Goal: Task Accomplishment & Management: Manage account settings

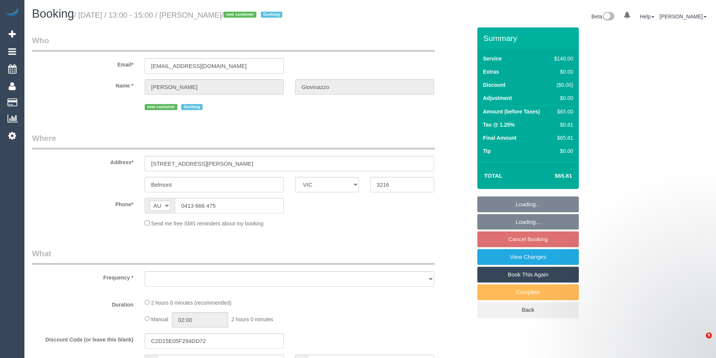
select select "VIC"
select select "object:535"
select select "string:stripe-pm_1RzSEy2GScqysDRV07uykih9"
select select "number:28"
select select "number:14"
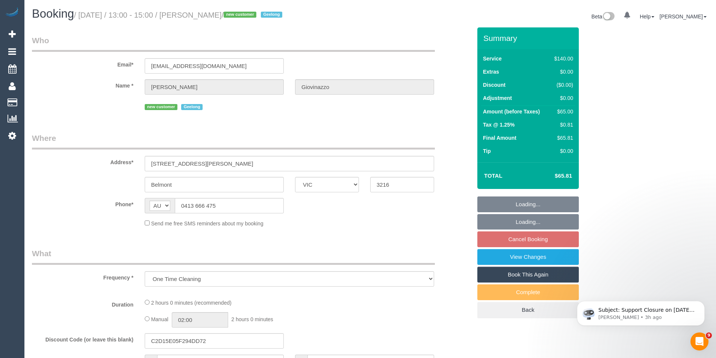
select select "number:18"
select select "number:22"
select select "number:13"
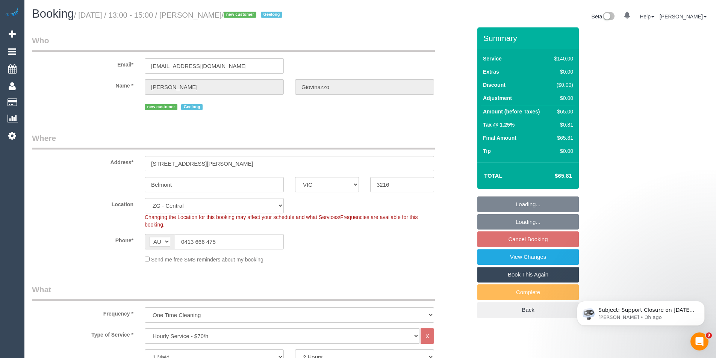
select select "object:878"
select select "spot7"
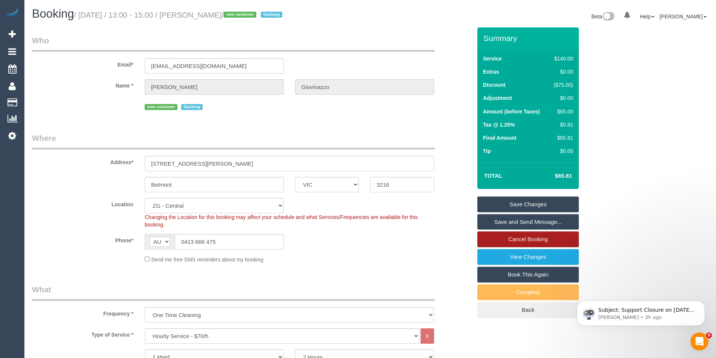
click at [506, 241] on link "Cancel Booking" at bounding box center [527, 239] width 101 height 16
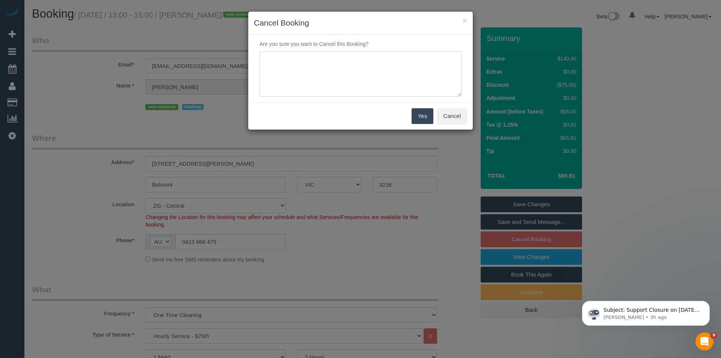
click at [348, 74] on textarea at bounding box center [361, 74] width 202 height 46
type textarea "Customer not ready to have service - via email - BB"
click at [435, 118] on div "Yes Cancel" at bounding box center [360, 115] width 225 height 27
click at [423, 113] on button "Yes" at bounding box center [423, 116] width 22 height 16
